Goal: Task Accomplishment & Management: Understand process/instructions

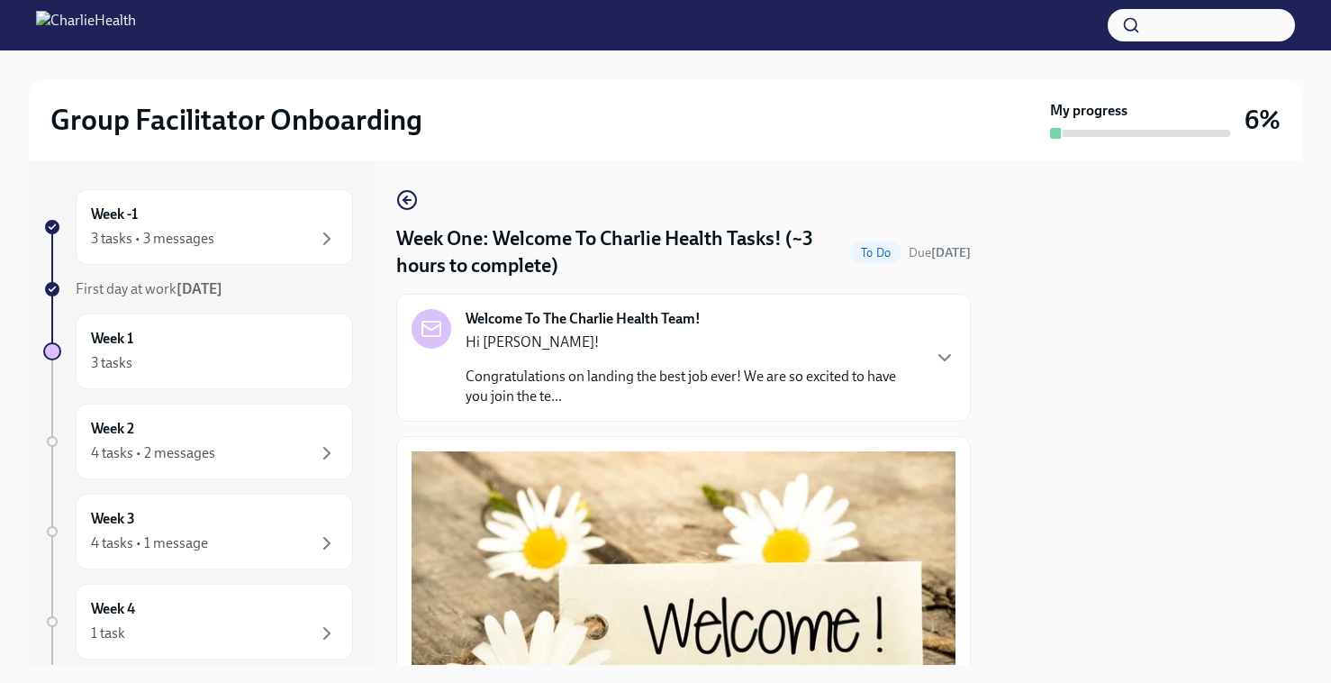
scroll to position [2307, 0]
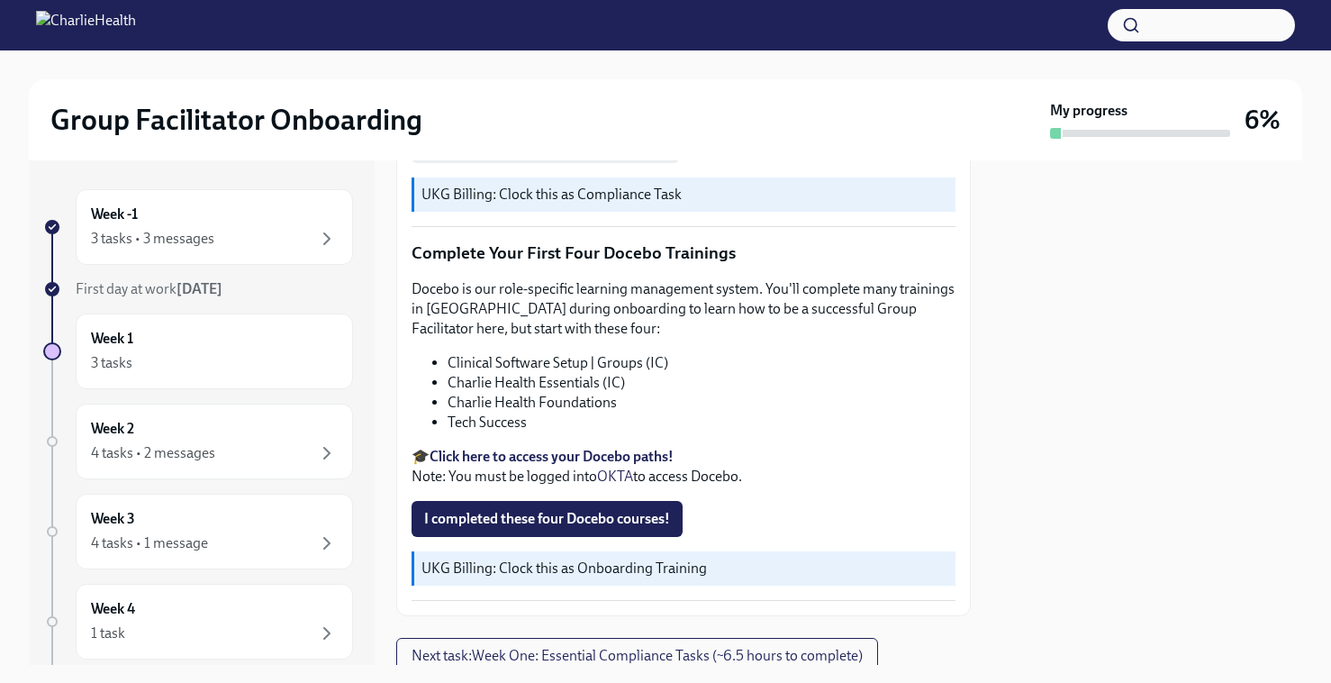
click at [536, 428] on li "Tech Success" at bounding box center [702, 422] width 508 height 20
drag, startPoint x: 536, startPoint y: 428, endPoint x: 453, endPoint y: 427, distance: 82.9
click at [452, 427] on li "Tech Success" at bounding box center [702, 422] width 508 height 20
copy div "Tech Success"
click at [625, 143] on div "Group Facilitator Onboarding My progress 6%" at bounding box center [665, 119] width 1273 height 81
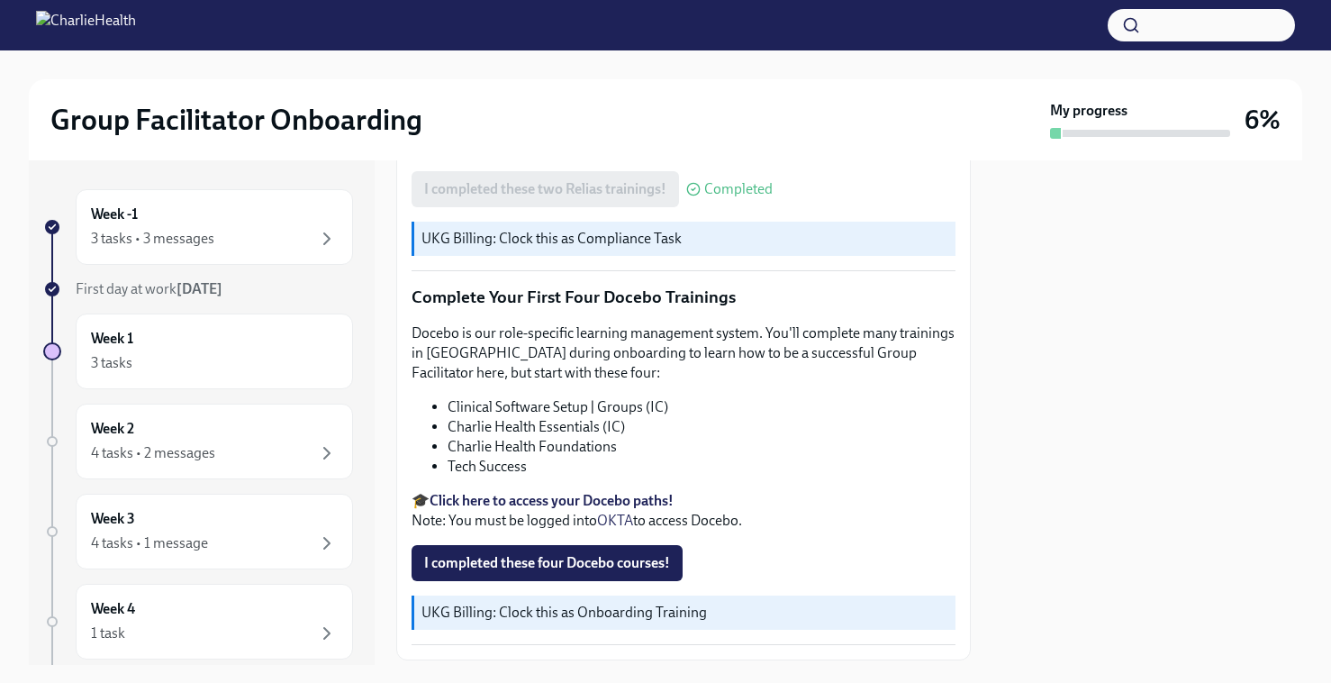
scroll to position [2299, 0]
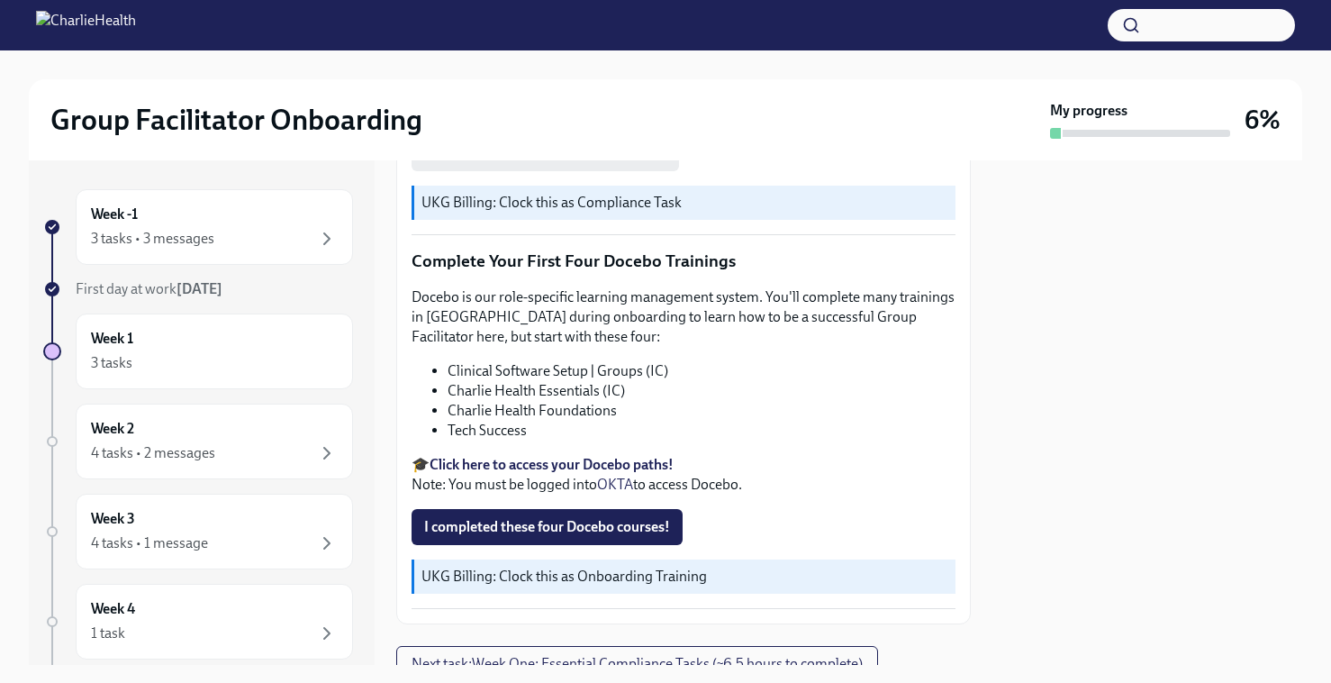
click at [530, 413] on li "Charlie Health Foundations" at bounding box center [702, 411] width 508 height 20
copy ul "Charlie Health Foundations"
click at [526, 432] on li "Tech Success" at bounding box center [702, 431] width 508 height 20
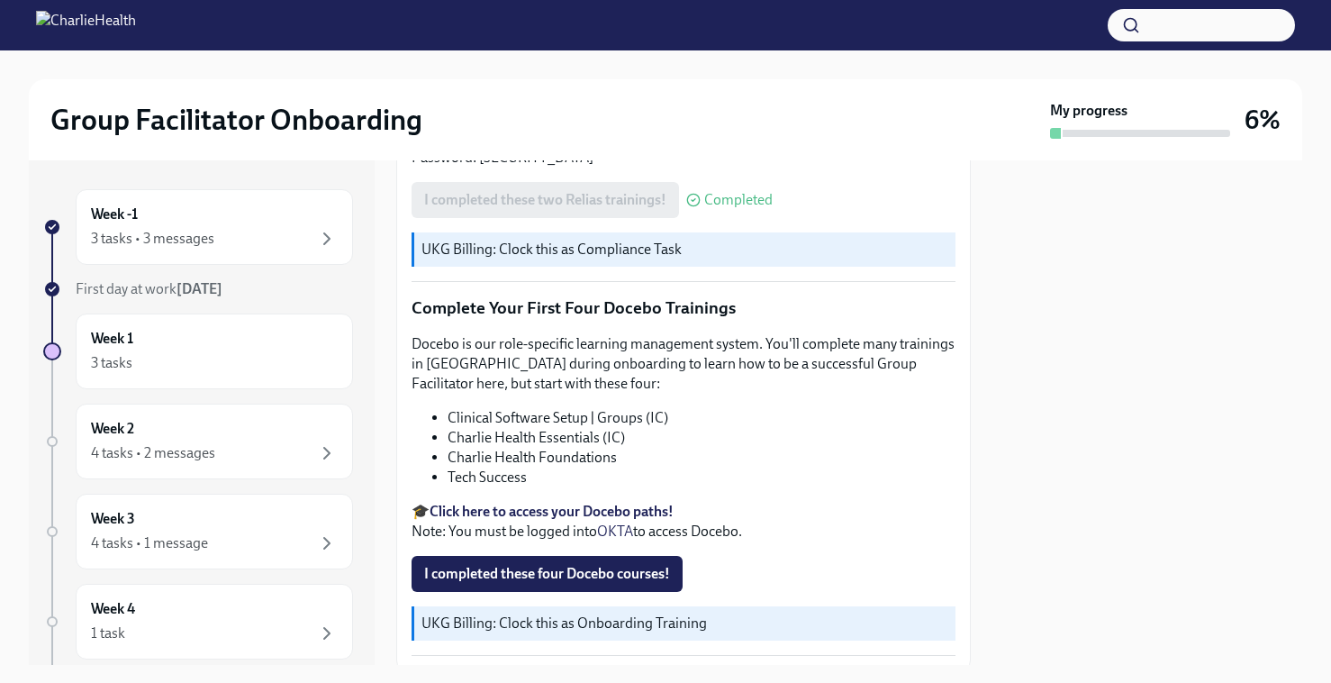
scroll to position [2284, 0]
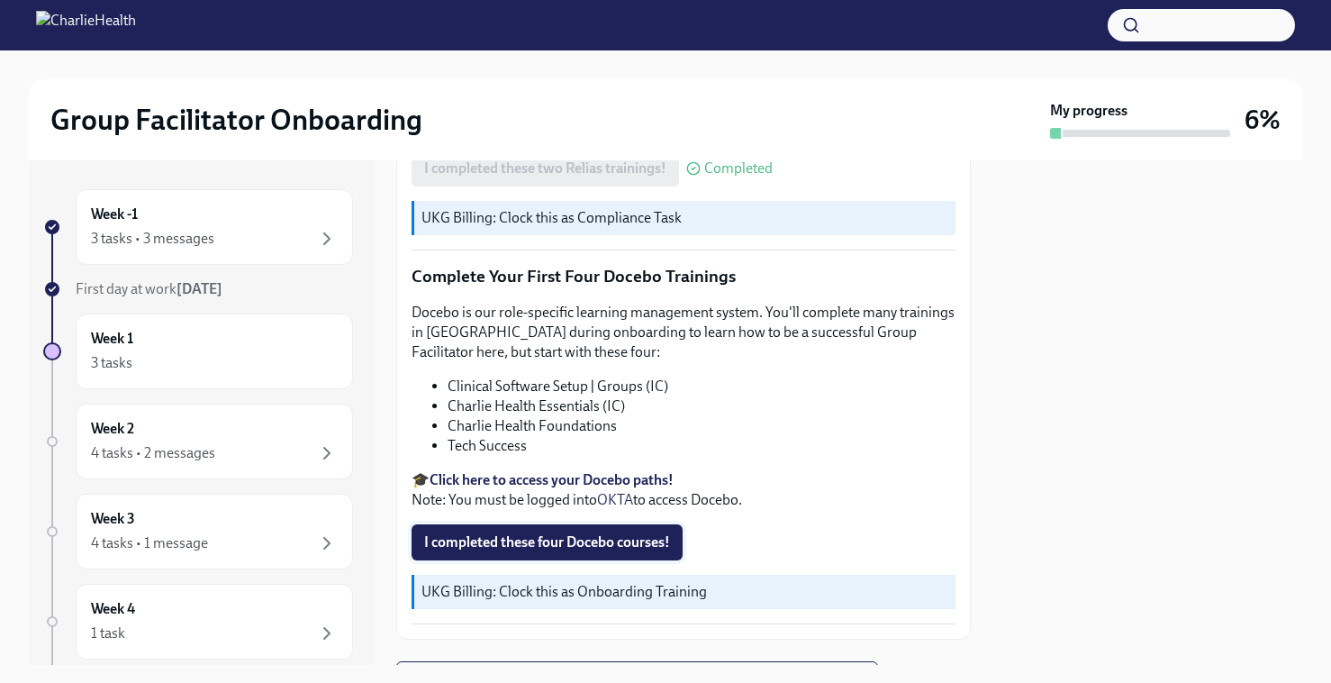
click at [587, 548] on span "I completed these four Docebo courses!" at bounding box center [547, 542] width 246 height 18
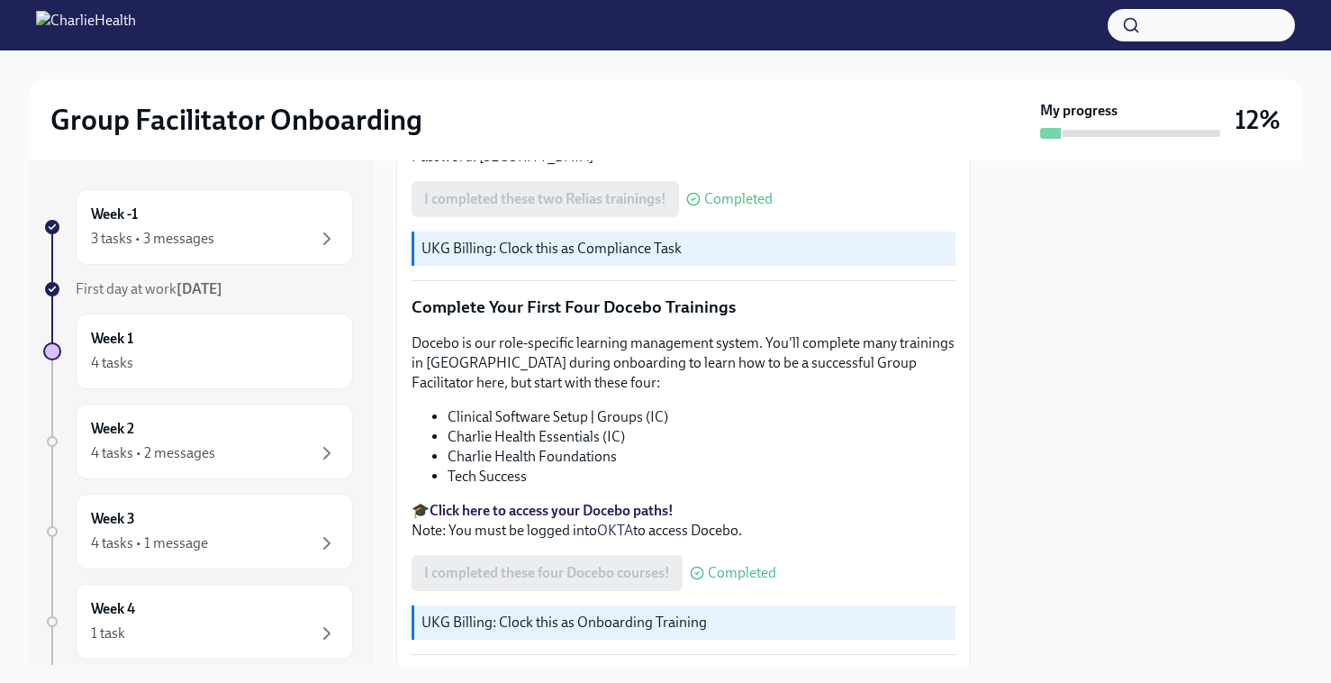
scroll to position [2374, 0]
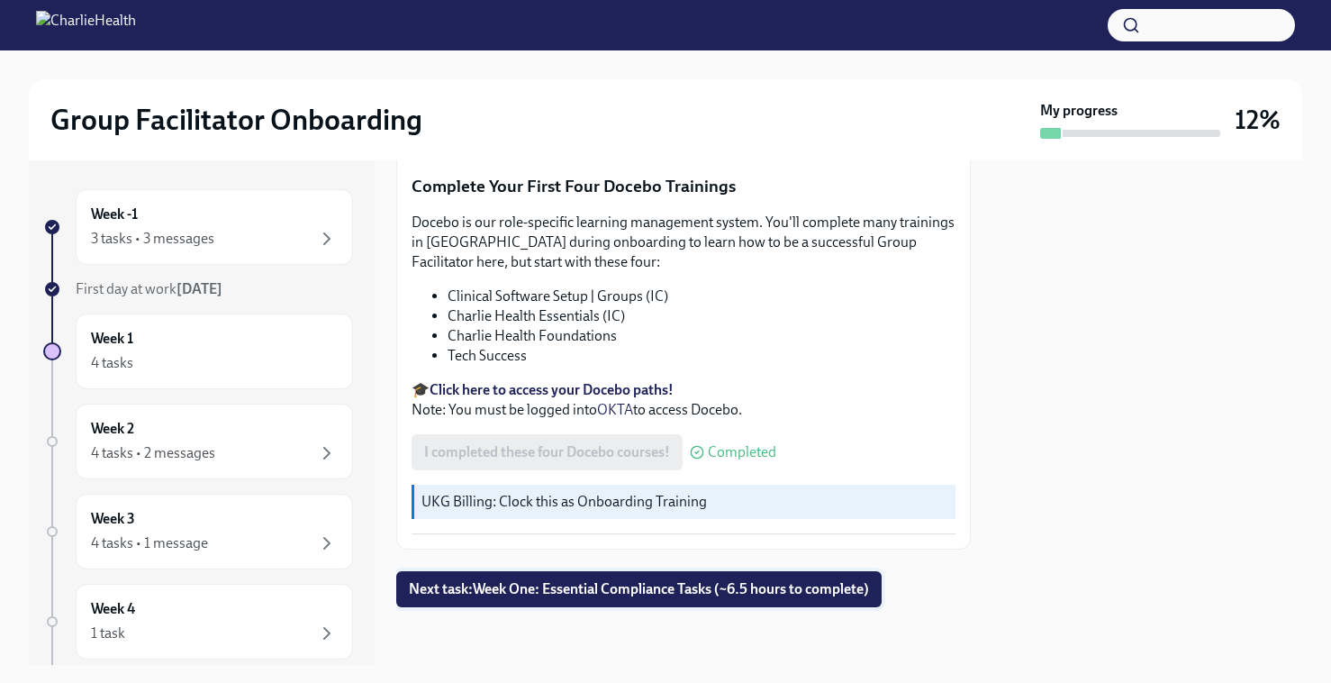
click at [660, 593] on span "Next task : Week One: Essential Compliance Tasks (~6.5 hours to complete)" at bounding box center [639, 589] width 460 height 18
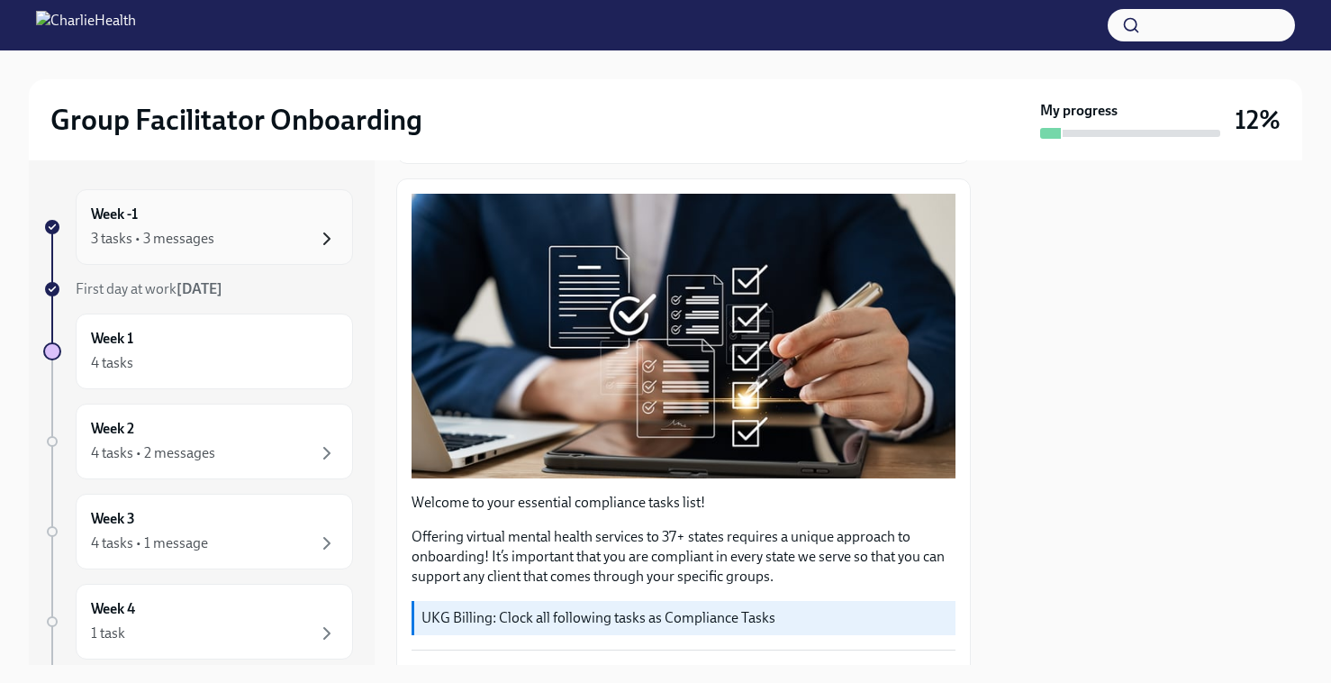
click at [326, 238] on icon "button" at bounding box center [327, 239] width 22 height 22
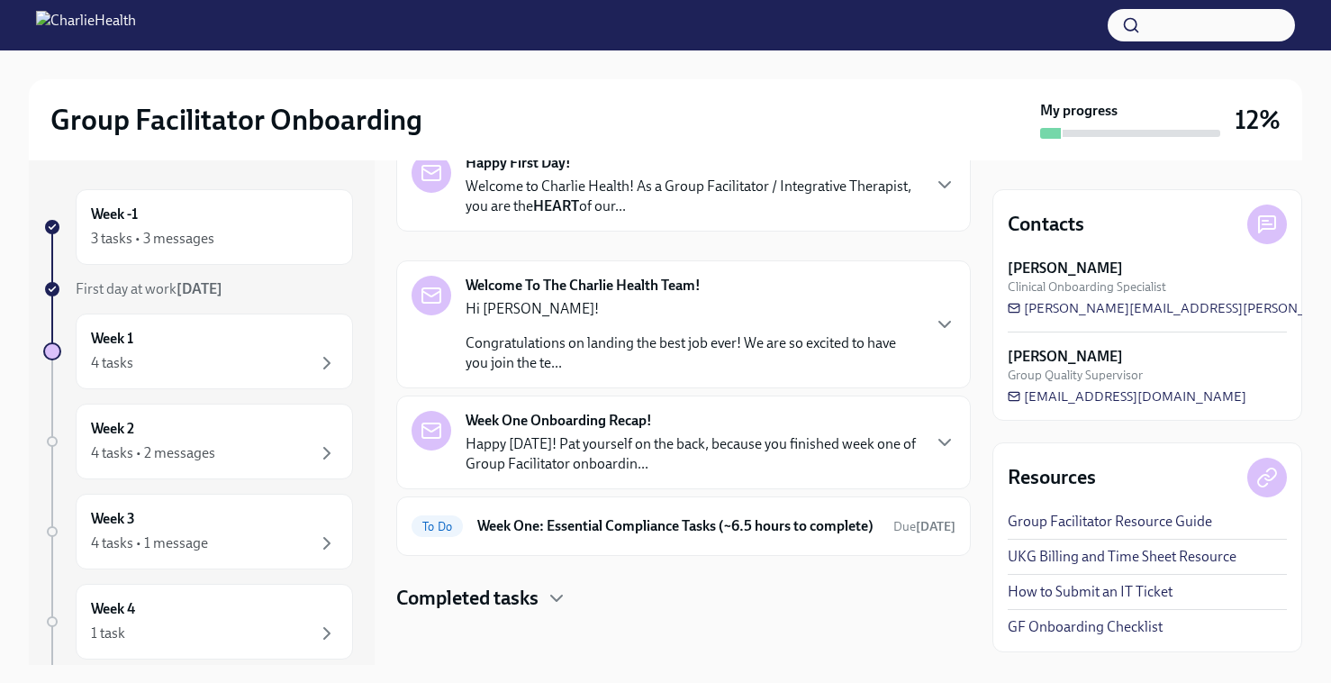
scroll to position [128, 0]
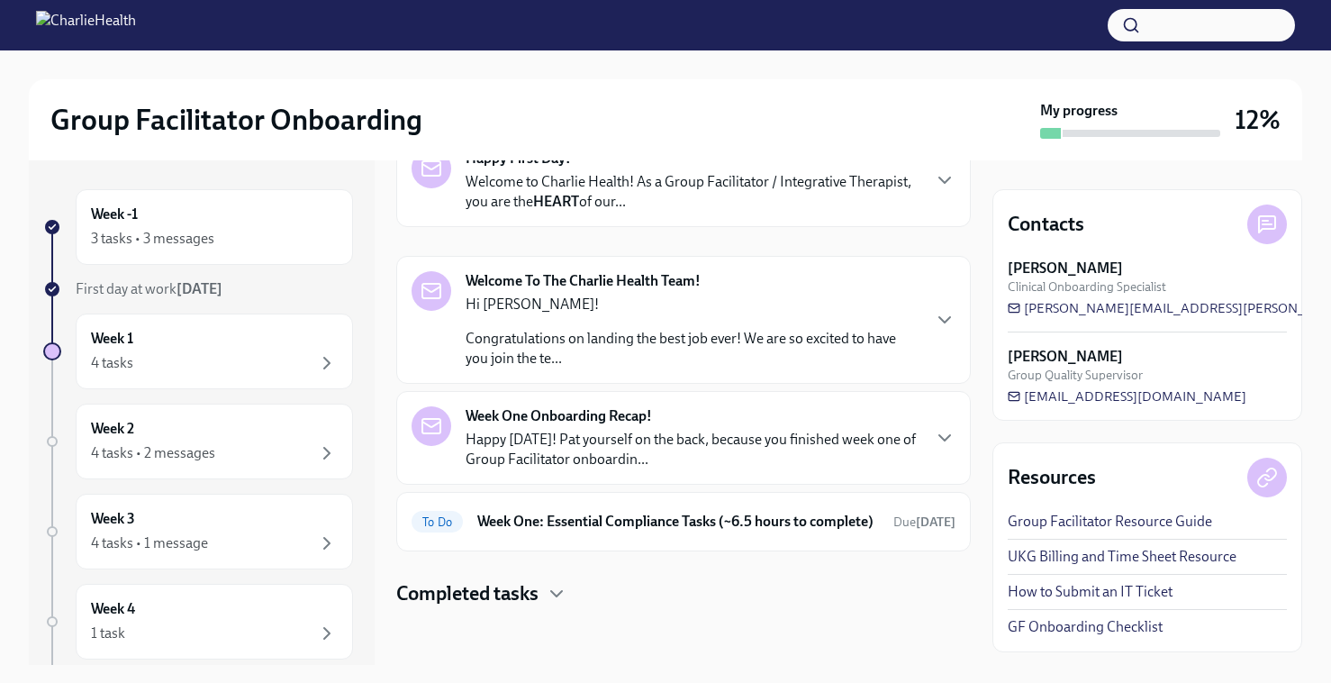
click at [579, 446] on p "Happy [DATE]! Pat yourself on the back, because you finished week one of Group …" at bounding box center [693, 450] width 454 height 40
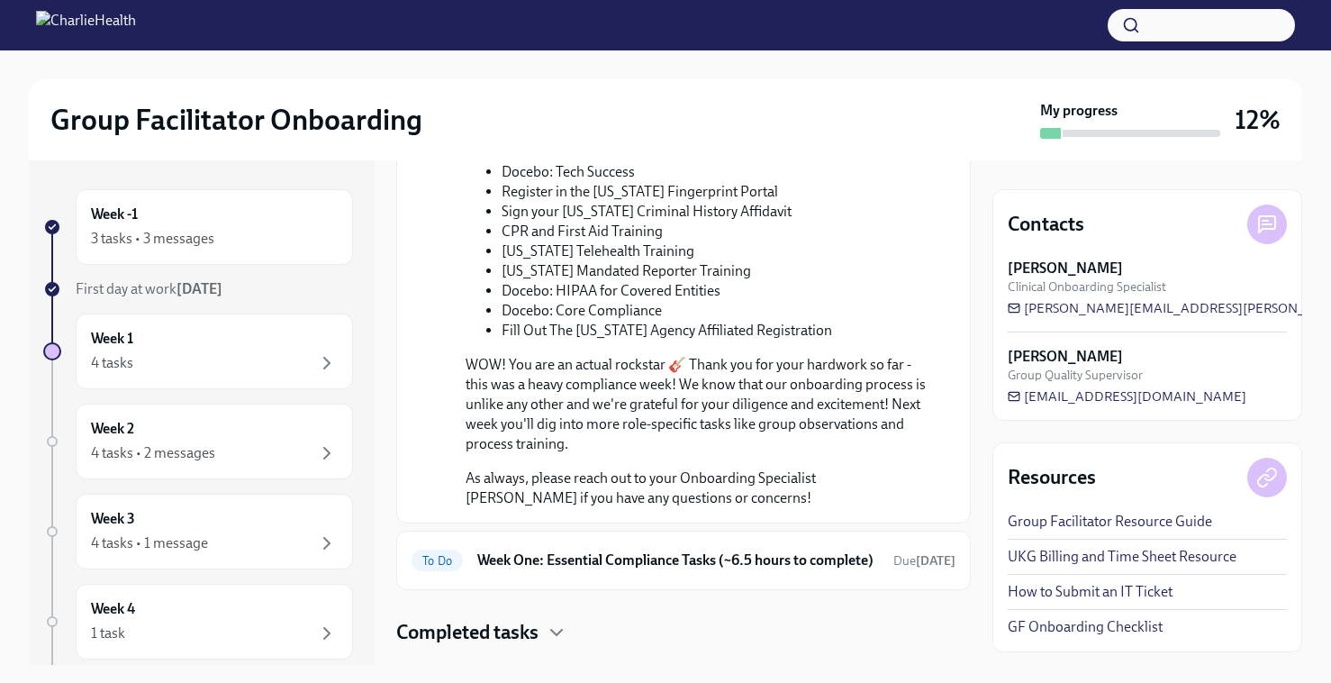
scroll to position [998, 0]
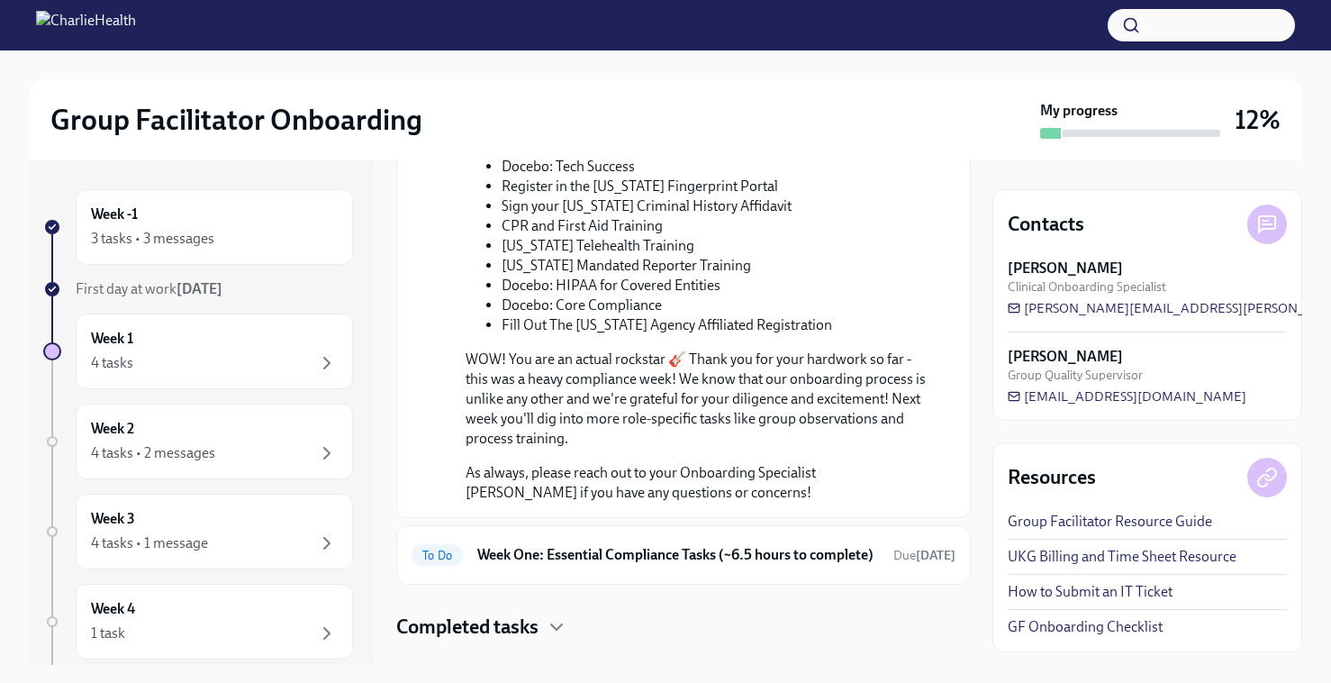
click at [571, 411] on p "WOW! You are an actual rockstar 🎸 Thank you for your hardwork so far - this was…" at bounding box center [696, 398] width 461 height 99
click at [232, 290] on div "First day at work [DATE]" at bounding box center [214, 289] width 277 height 20
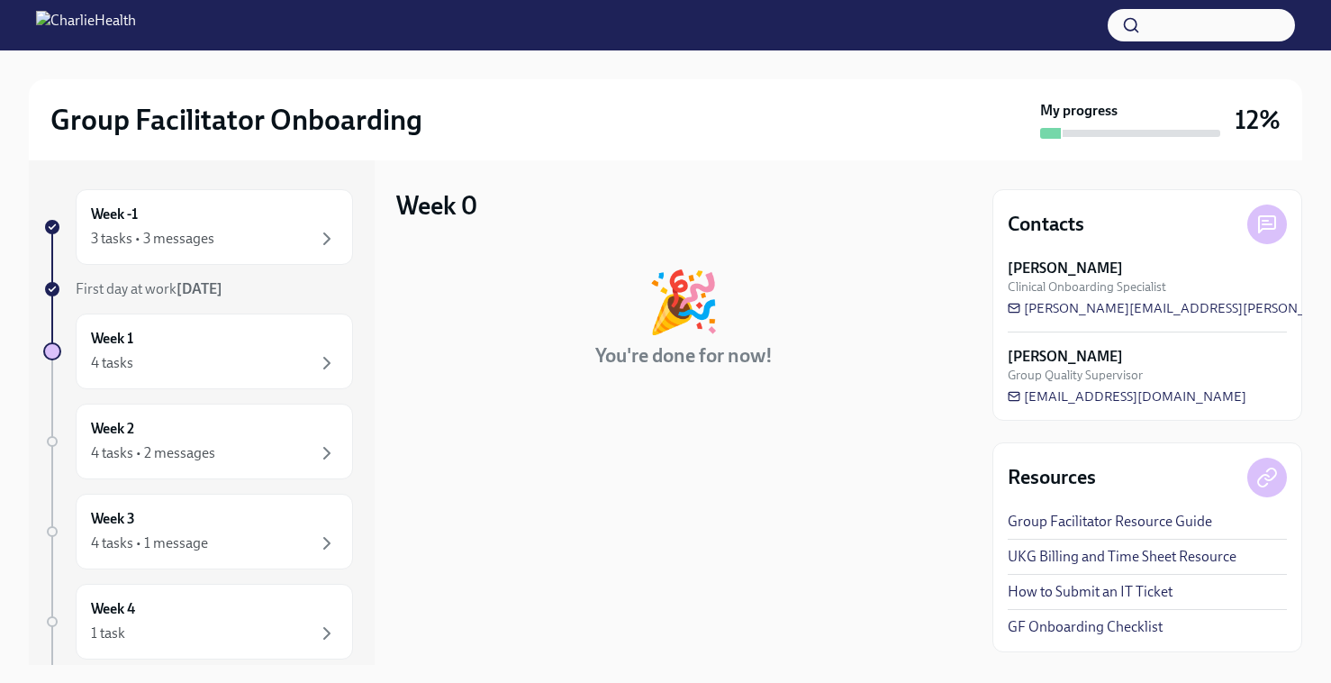
click at [232, 290] on div "First day at work [DATE]" at bounding box center [214, 289] width 277 height 20
click at [323, 358] on icon "button" at bounding box center [327, 363] width 22 height 22
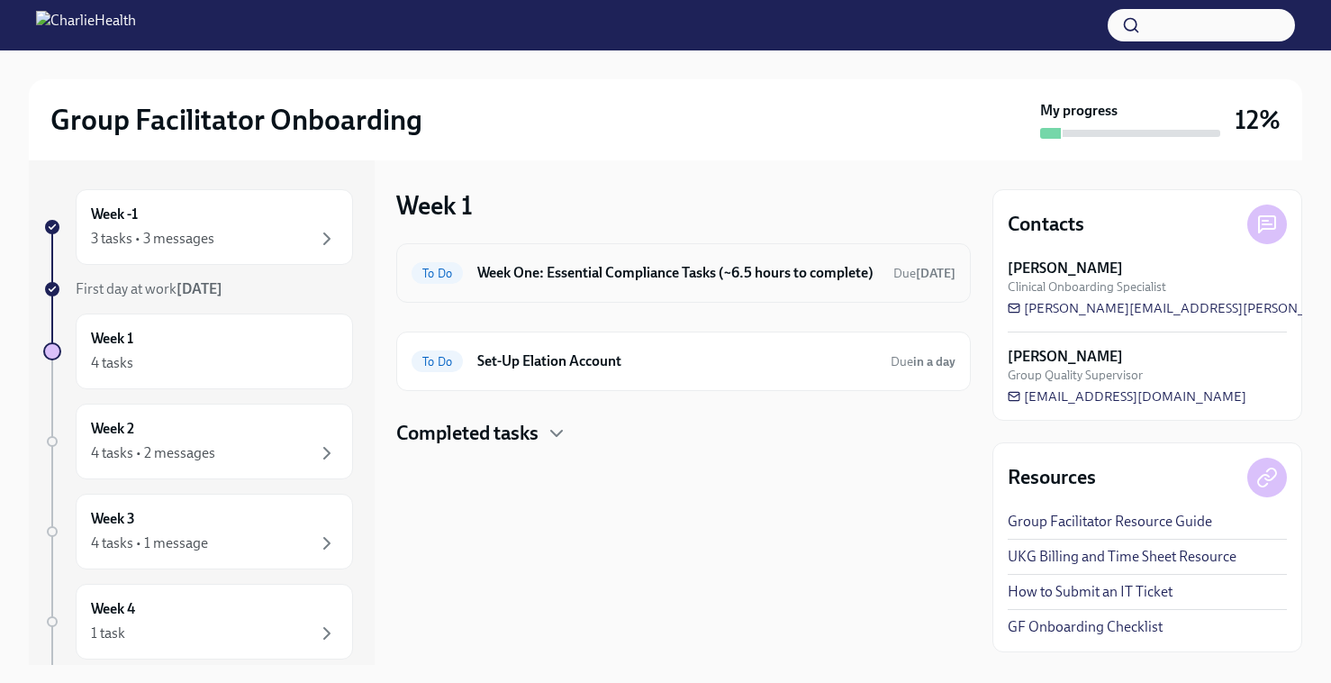
click at [557, 283] on h6 "Week One: Essential Compliance Tasks (~6.5 hours to complete)" at bounding box center [678, 273] width 402 height 20
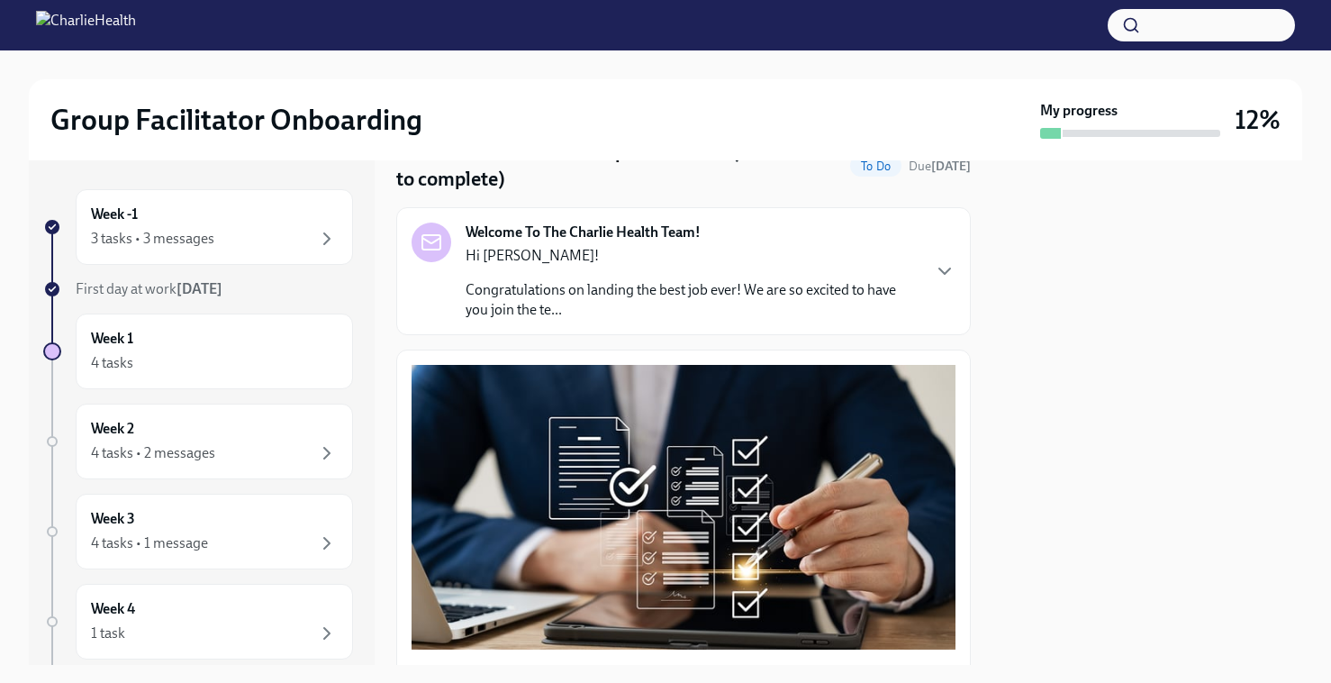
scroll to position [13, 0]
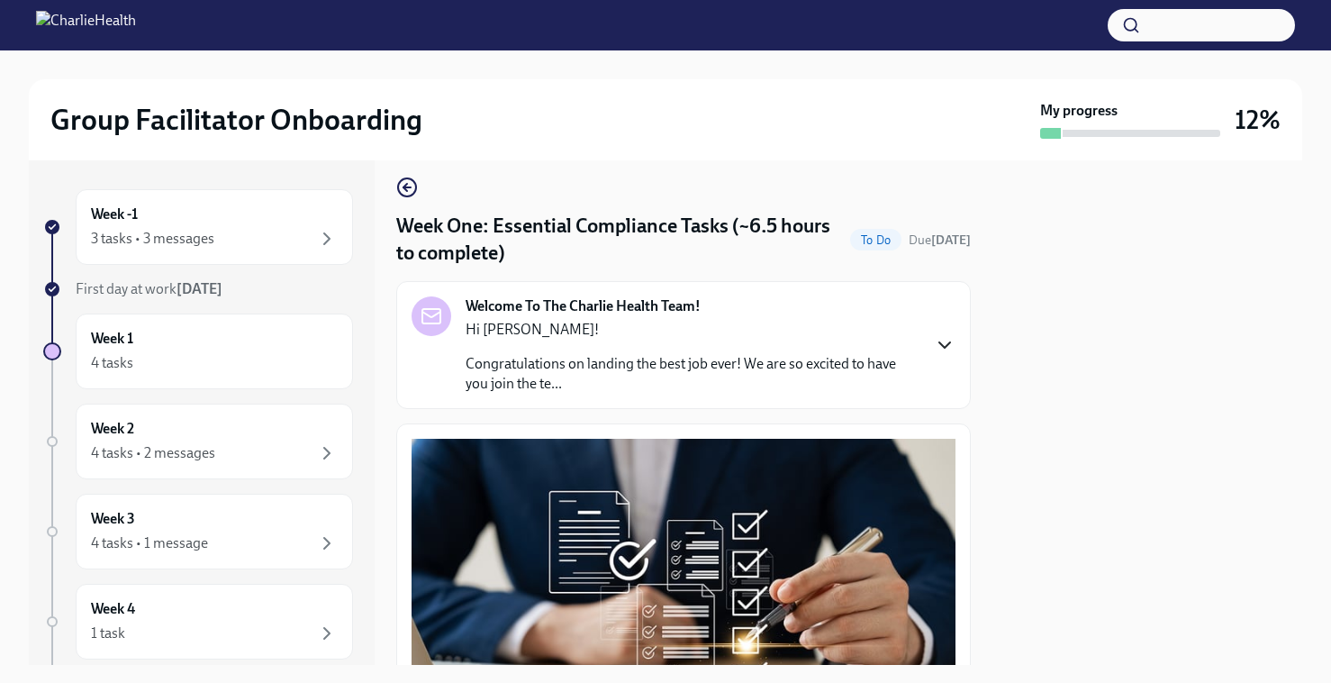
click at [946, 336] on icon "button" at bounding box center [945, 345] width 22 height 22
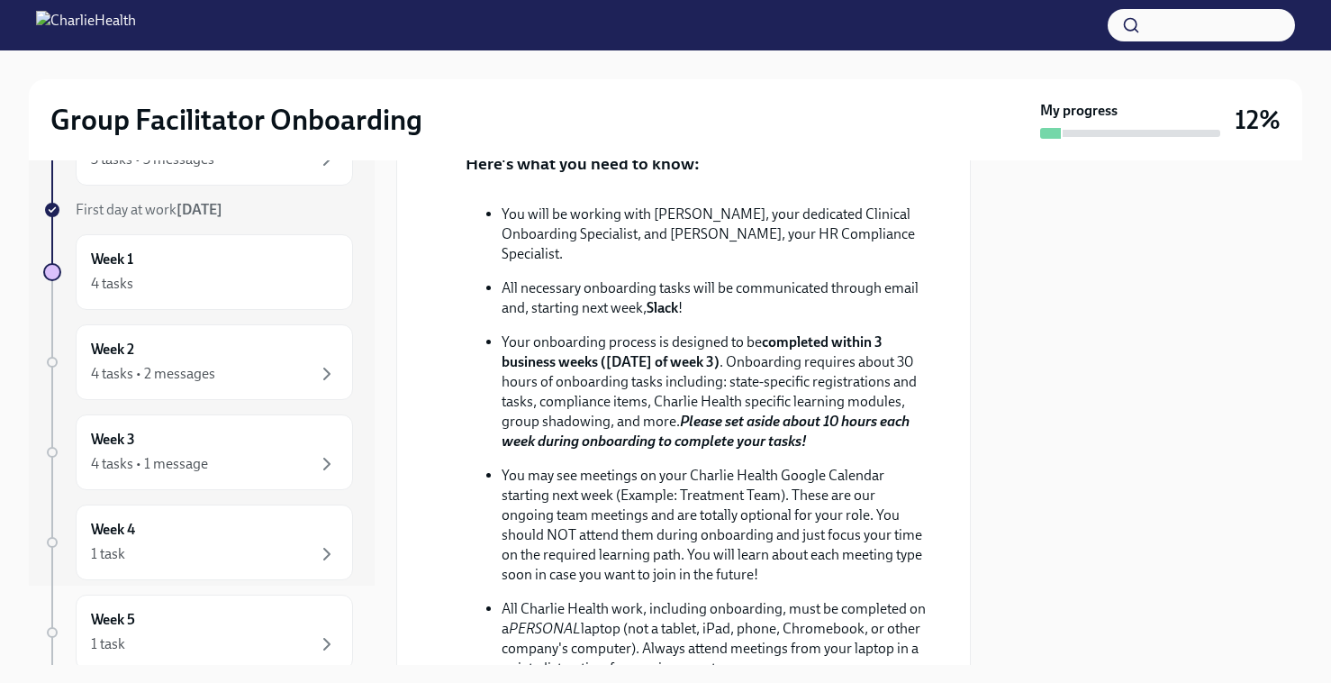
scroll to position [0, 0]
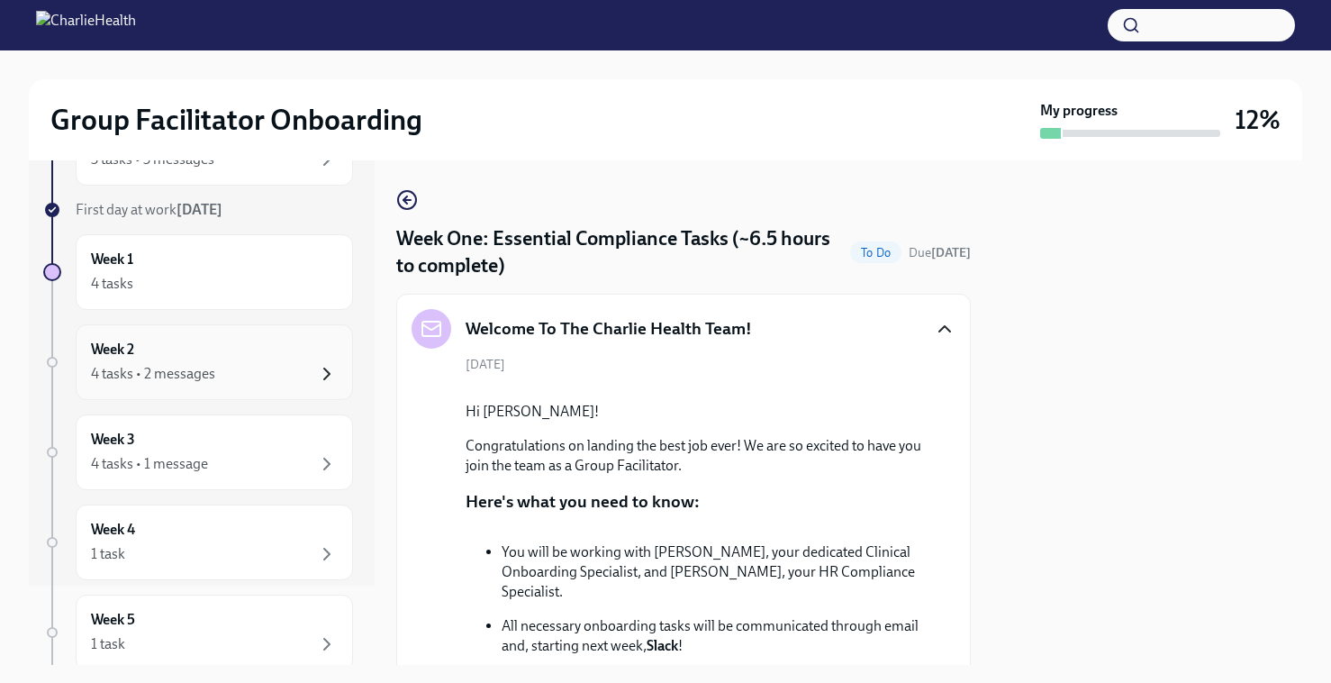
click at [331, 371] on icon "button" at bounding box center [327, 374] width 22 height 22
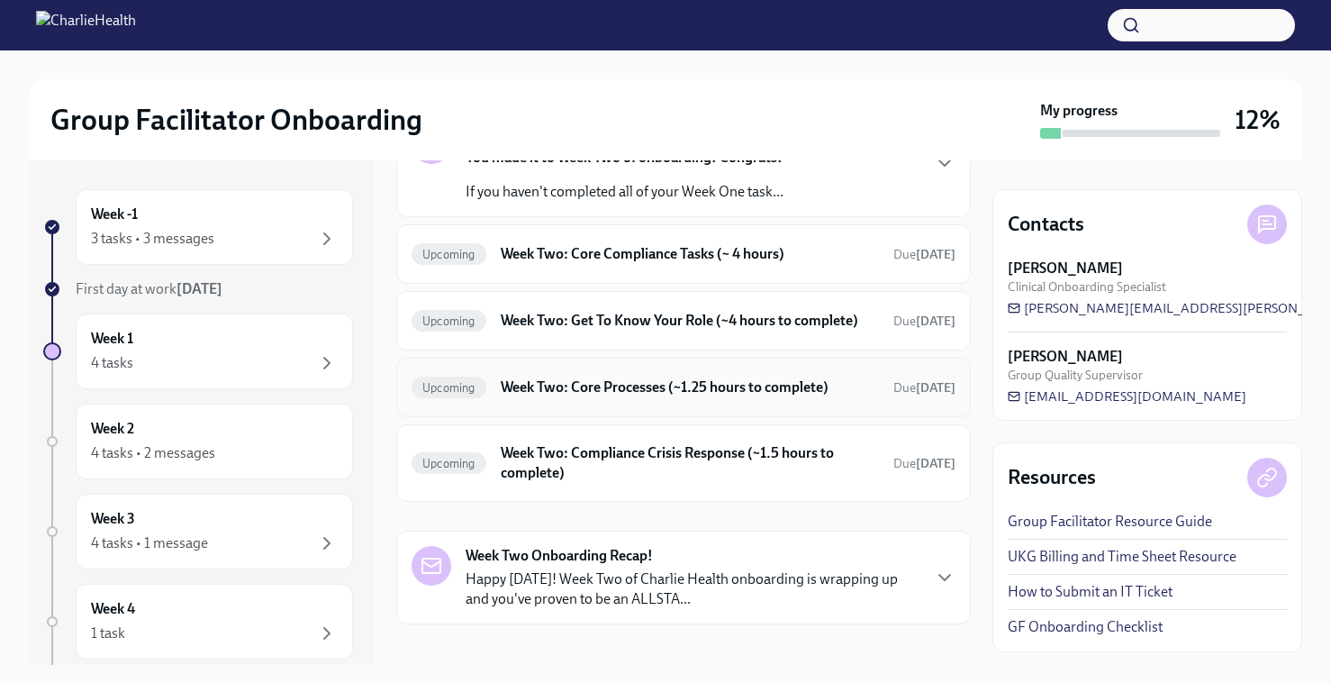
scroll to position [151, 0]
